Goal: Transaction & Acquisition: Purchase product/service

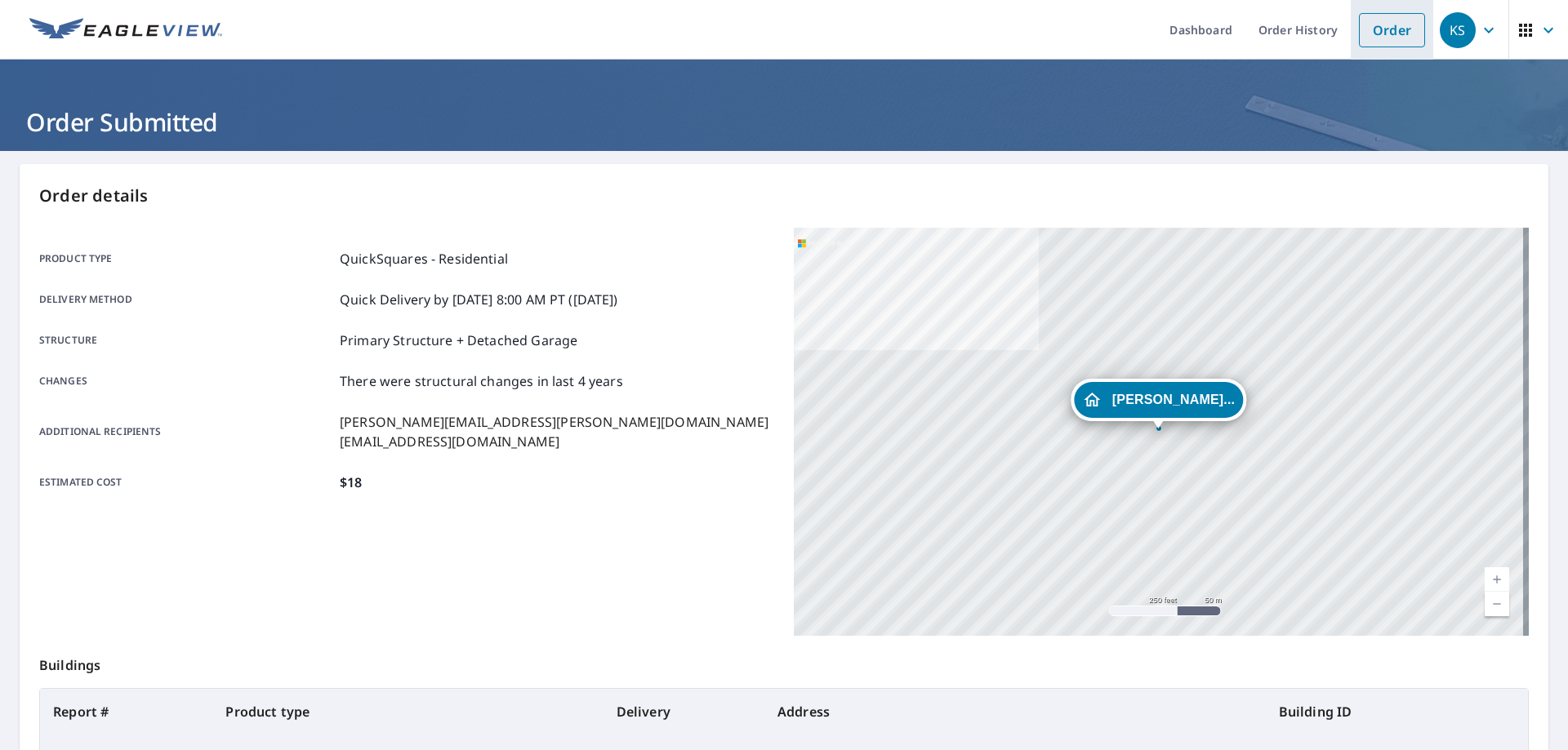
scroll to position [25, 0]
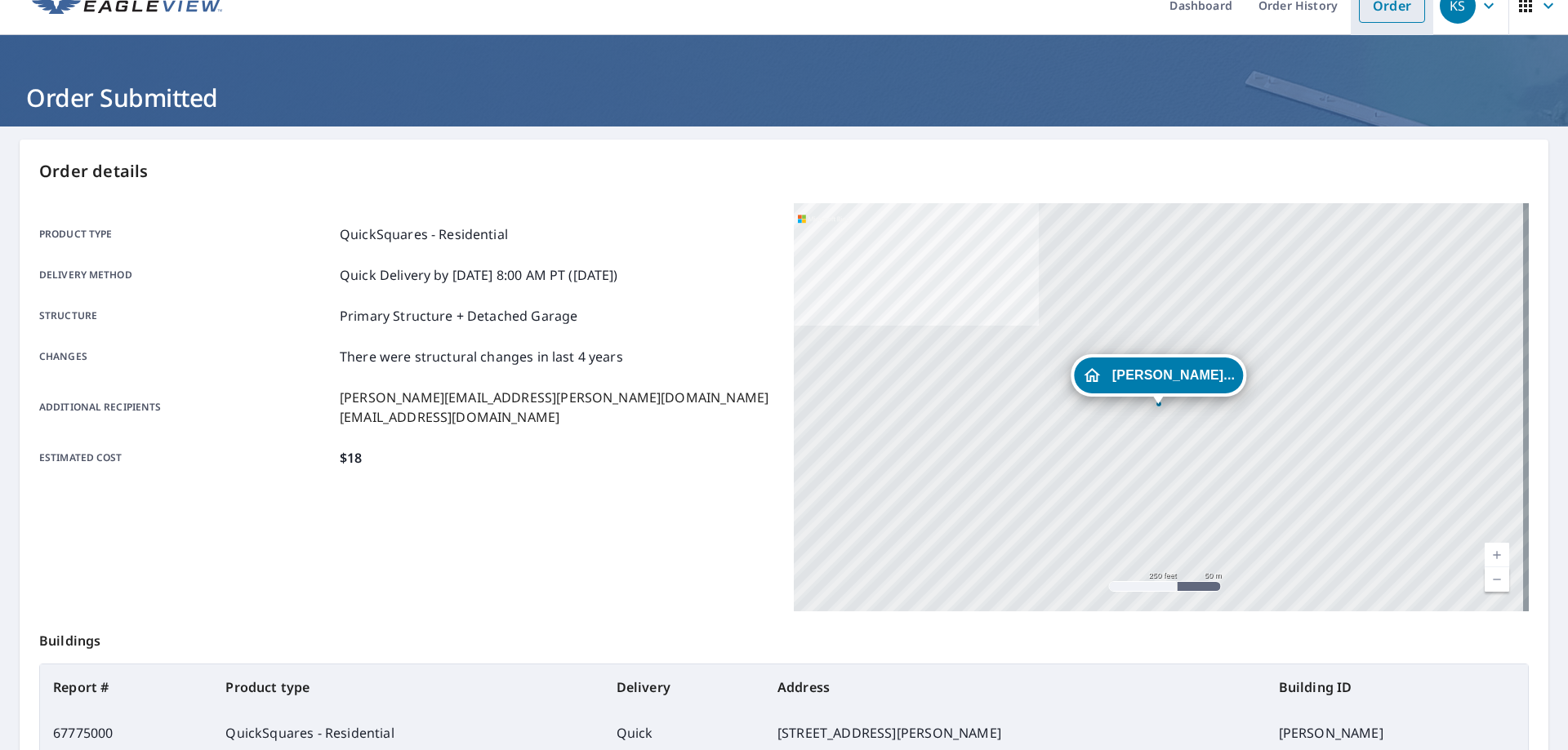
click at [1380, 12] on link "Order" at bounding box center [1391, 5] width 66 height 34
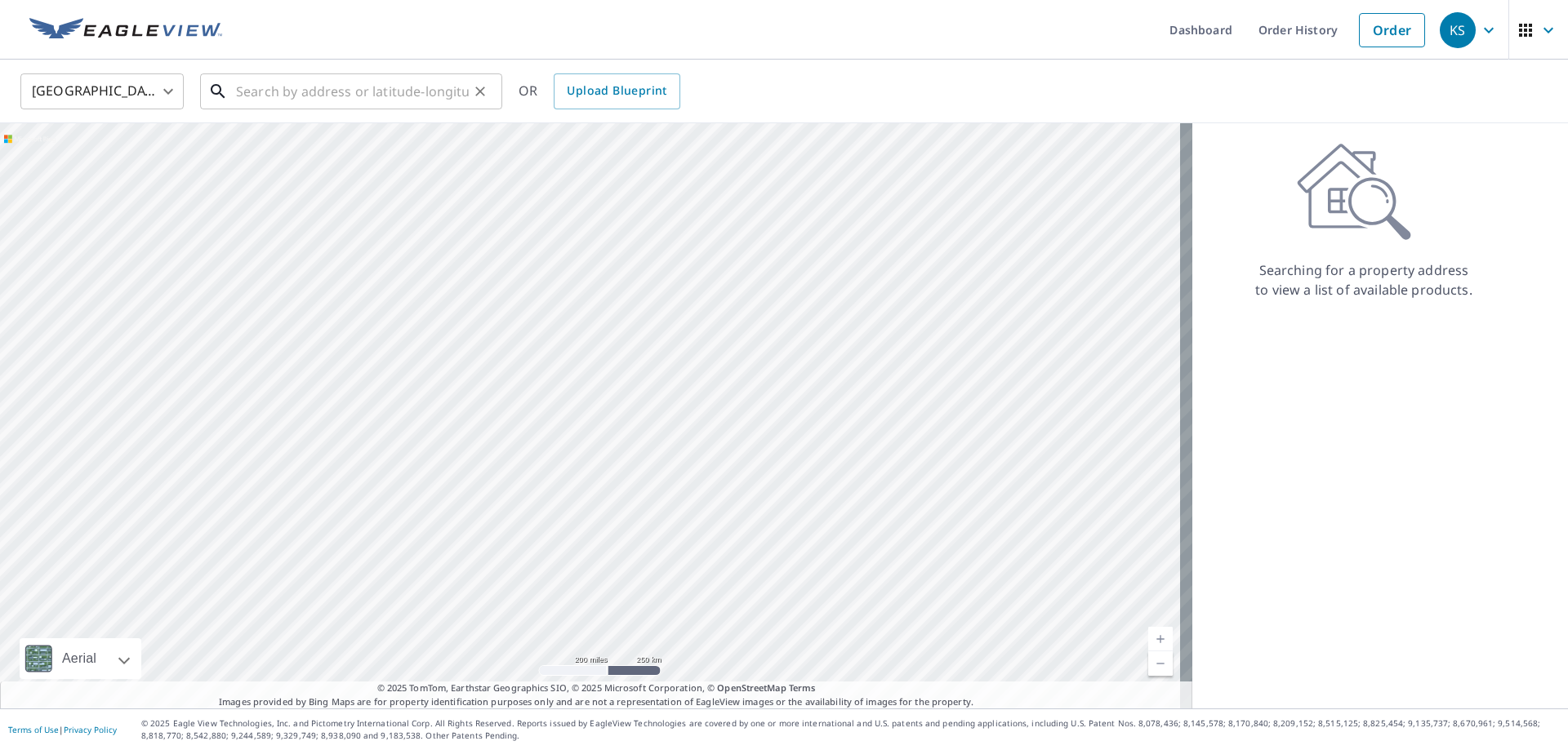
click at [394, 97] on input "text" at bounding box center [352, 92] width 232 height 45
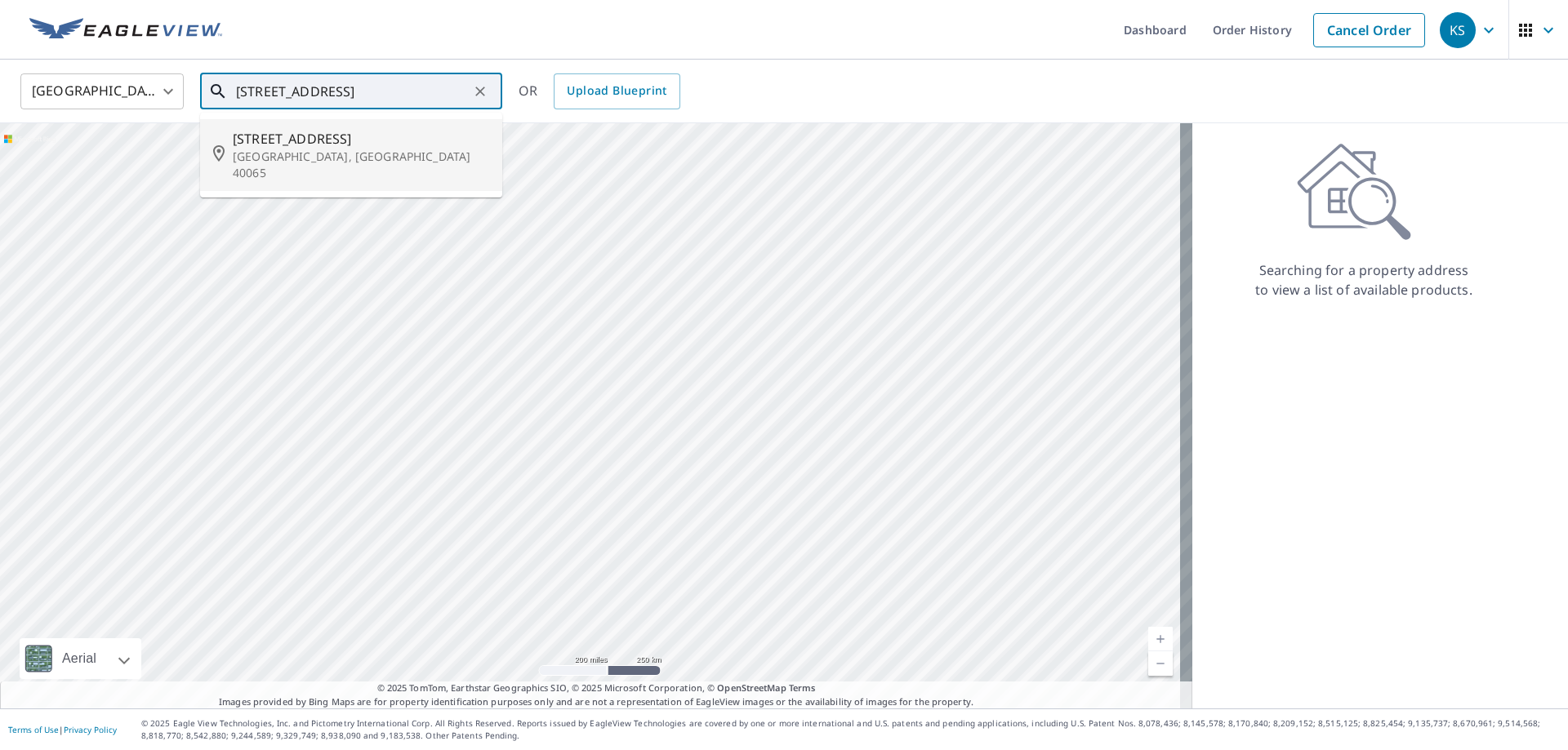
click at [381, 146] on span "[STREET_ADDRESS]" at bounding box center [360, 139] width 256 height 20
type input "[STREET_ADDRESS]"
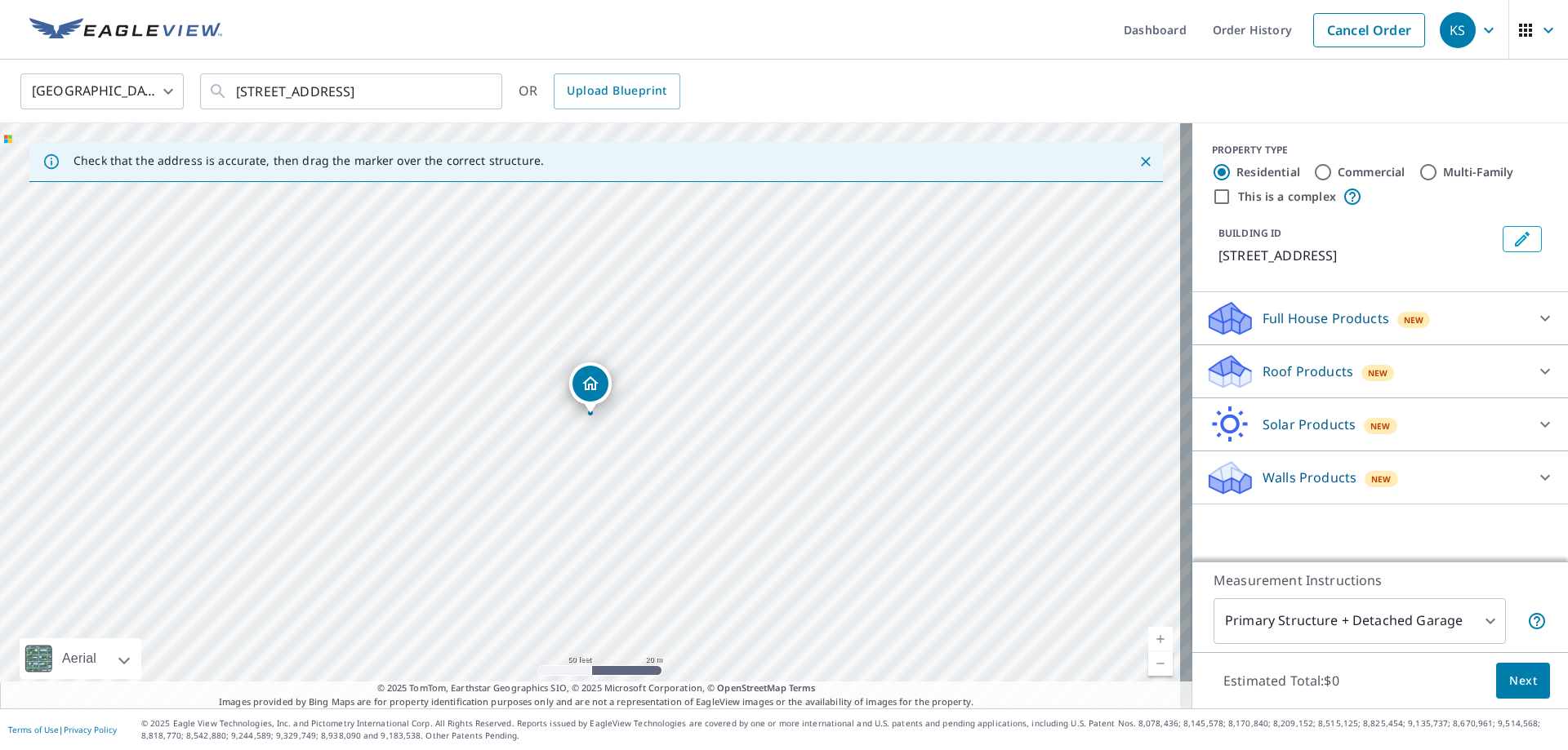
click at [1282, 369] on p "Roof Products" at bounding box center [1307, 371] width 91 height 20
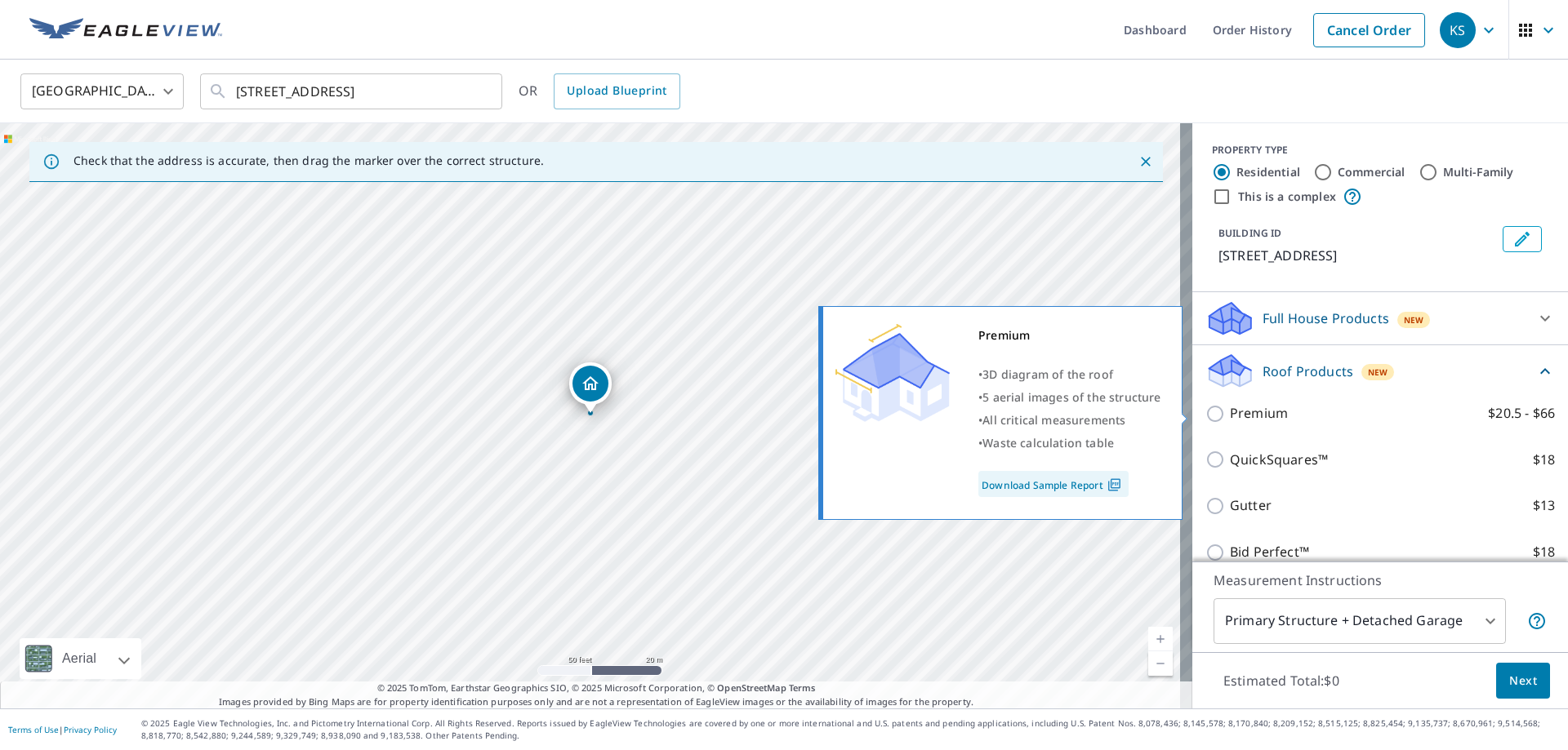
click at [1236, 412] on p "Premium" at bounding box center [1258, 413] width 58 height 21
click at [1229, 412] on input "Premium $20.5 - $66" at bounding box center [1217, 414] width 25 height 20
checkbox input "true"
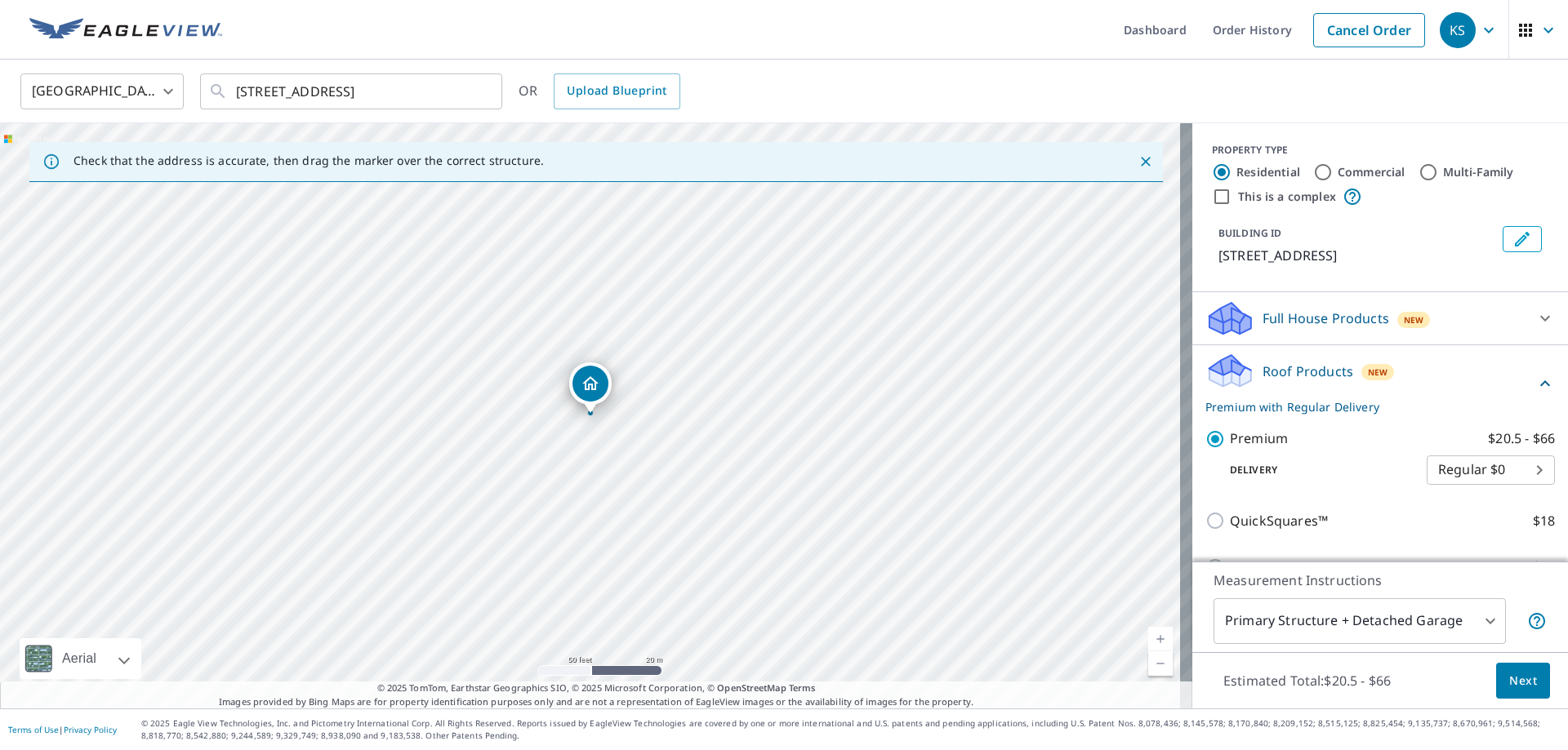
click at [1512, 690] on span "Next" at bounding box center [1523, 681] width 28 height 21
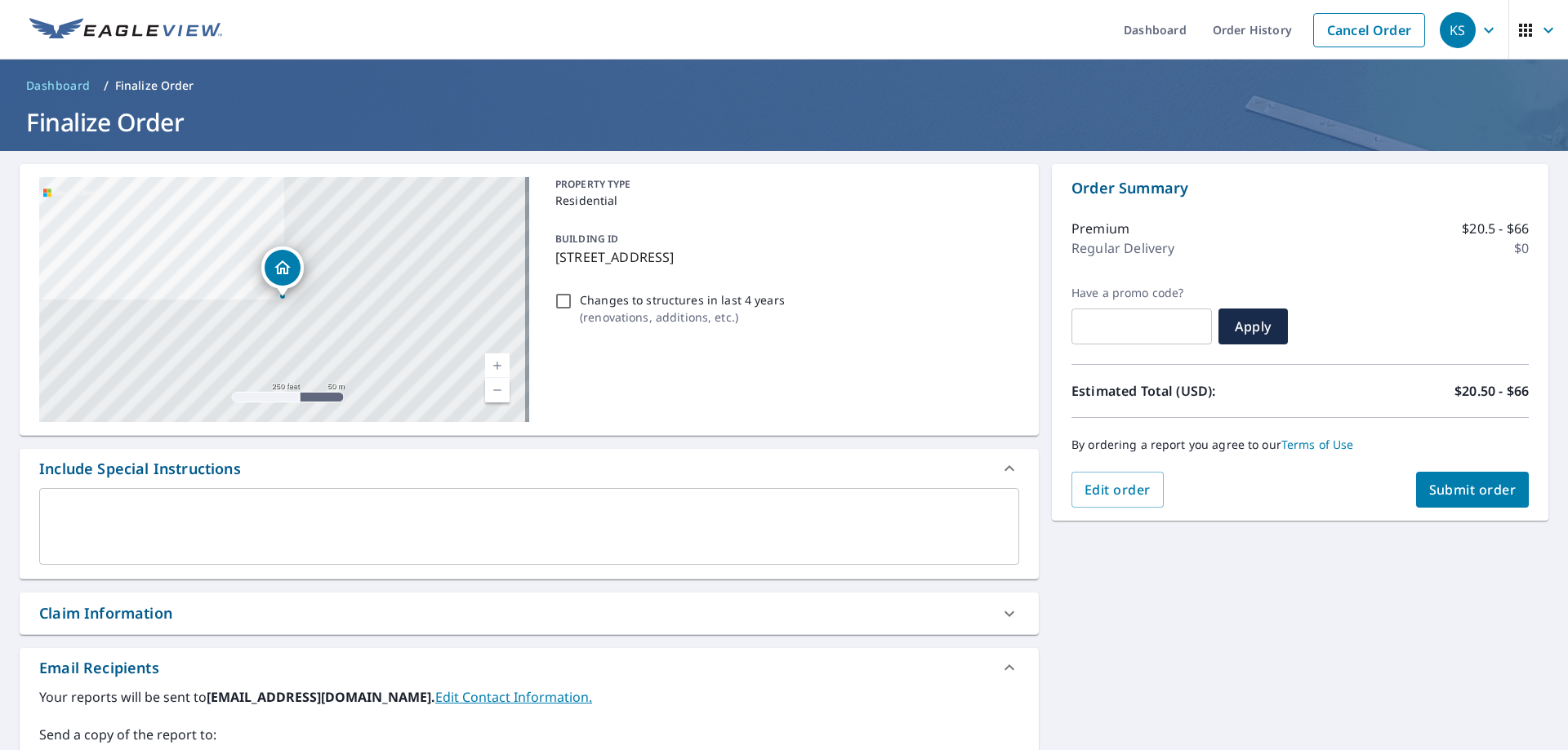
scroll to position [163, 0]
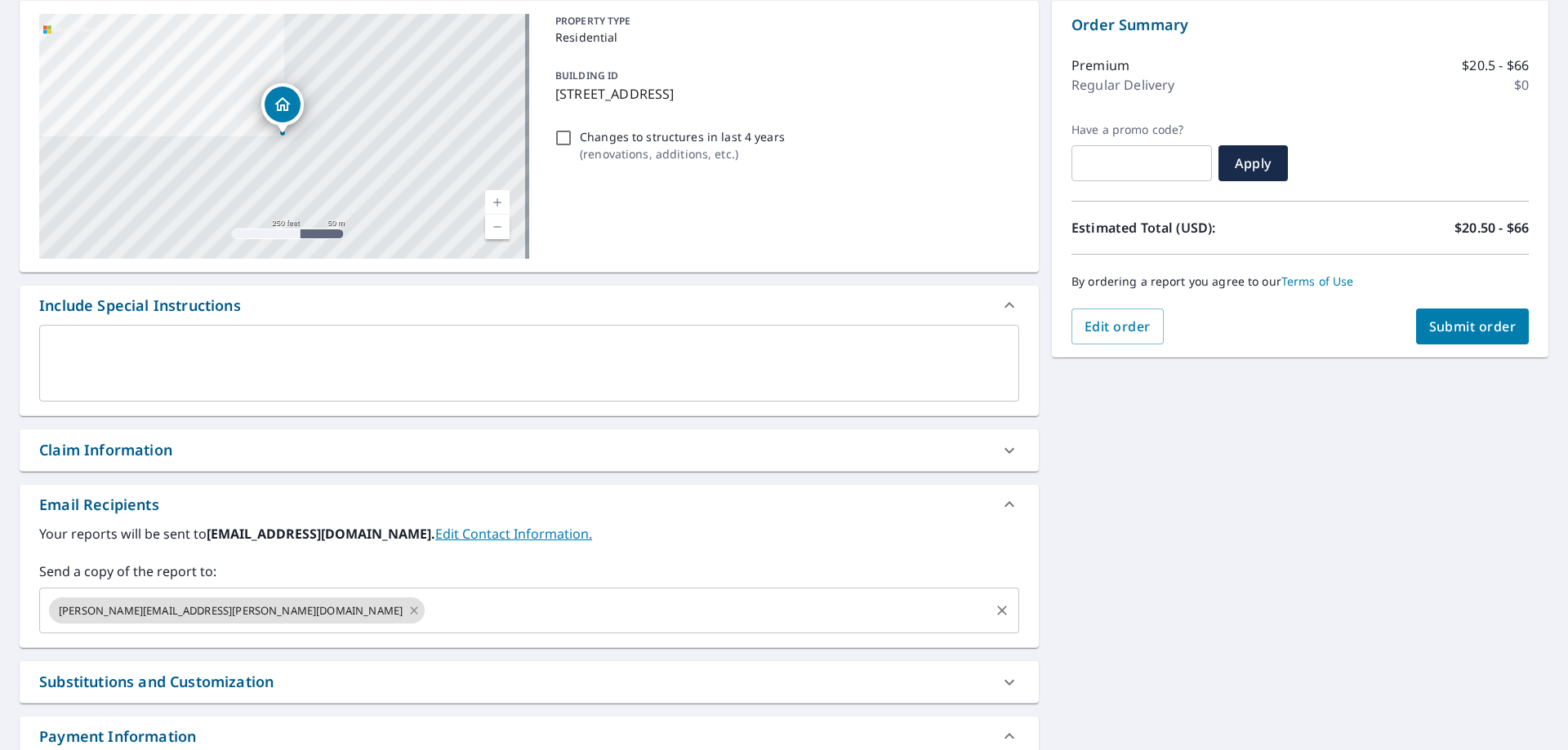
click at [408, 612] on icon at bounding box center [413, 610] width 13 height 18
checkbox input "true"
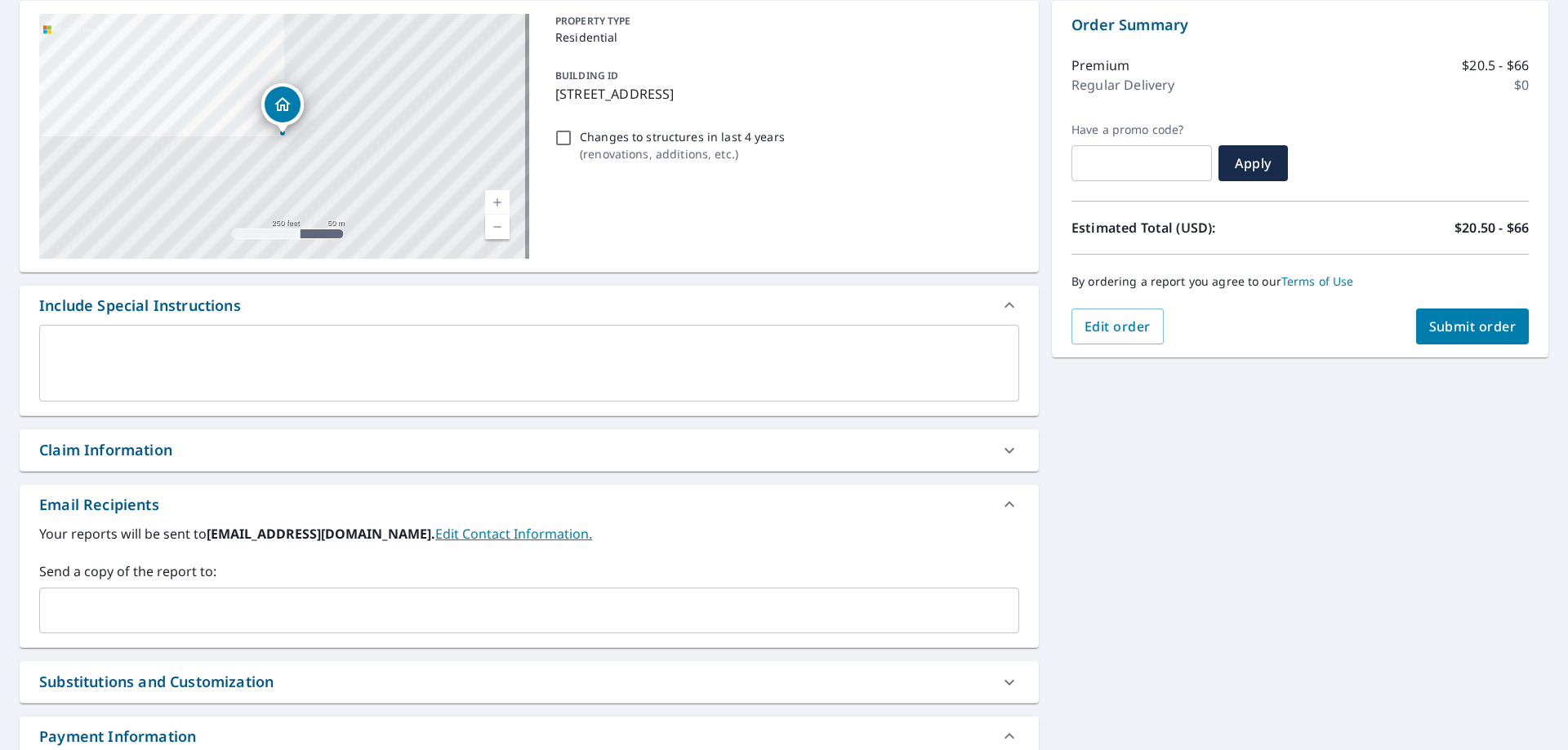
click at [230, 612] on input "text" at bounding box center [517, 611] width 941 height 31
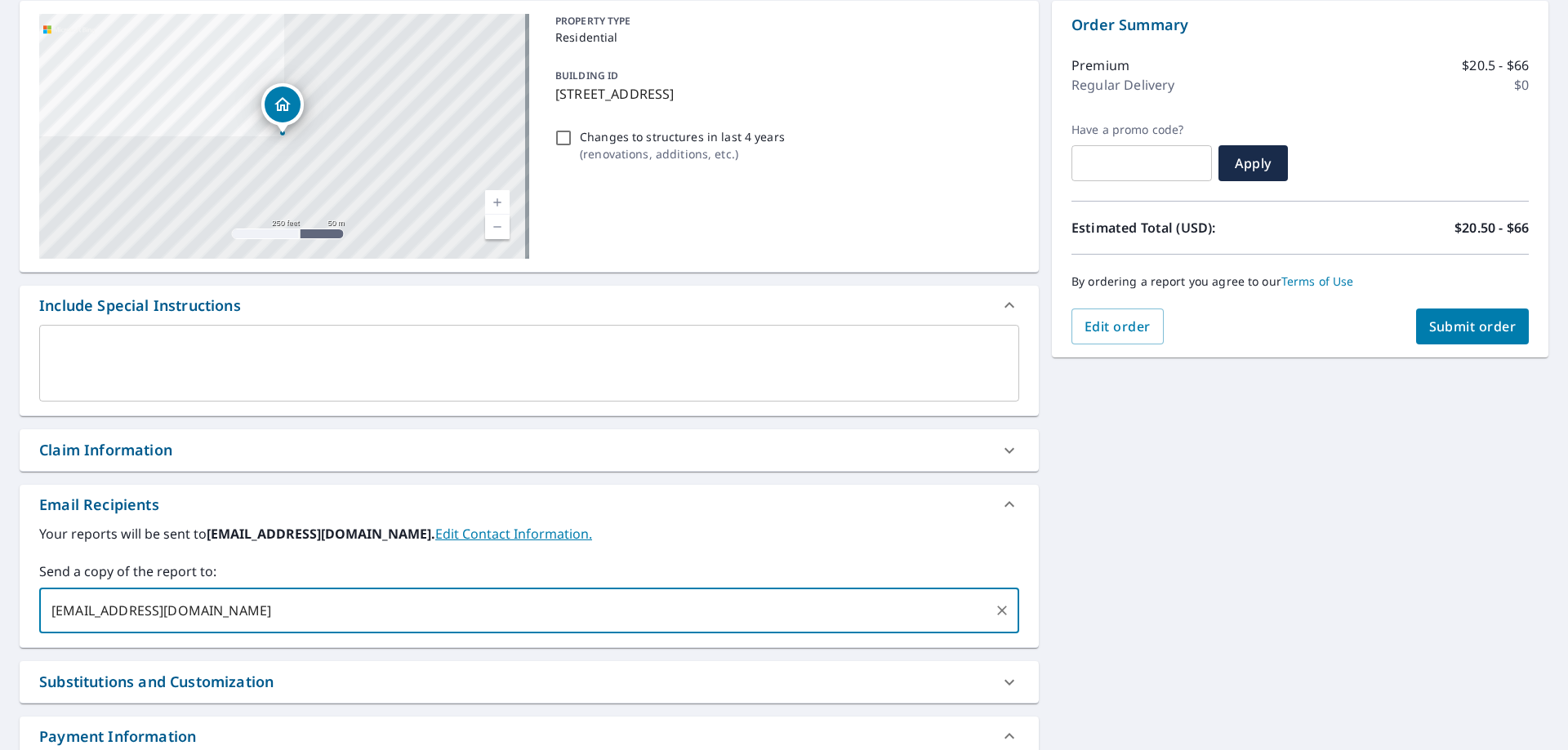
type input "[EMAIL_ADDRESS][DOMAIN_NAME]"
click at [1433, 323] on span "Submit order" at bounding box center [1473, 327] width 88 height 18
checkbox input "true"
